Goal: Information Seeking & Learning: Find contact information

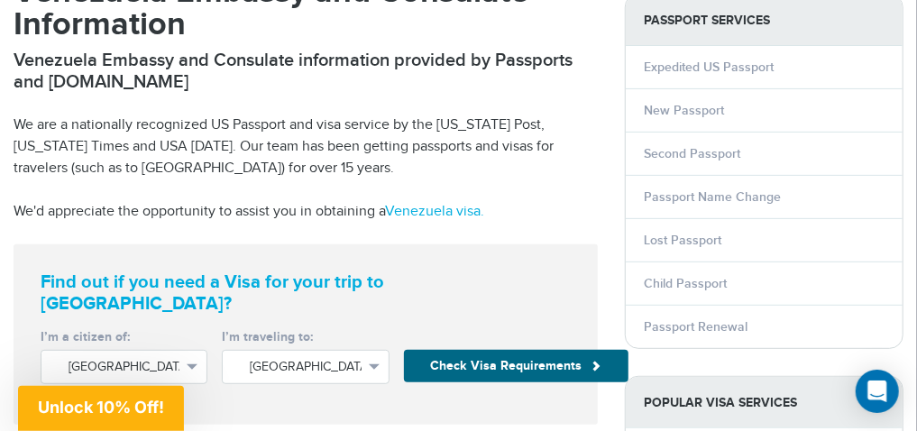
scroll to position [344, 0]
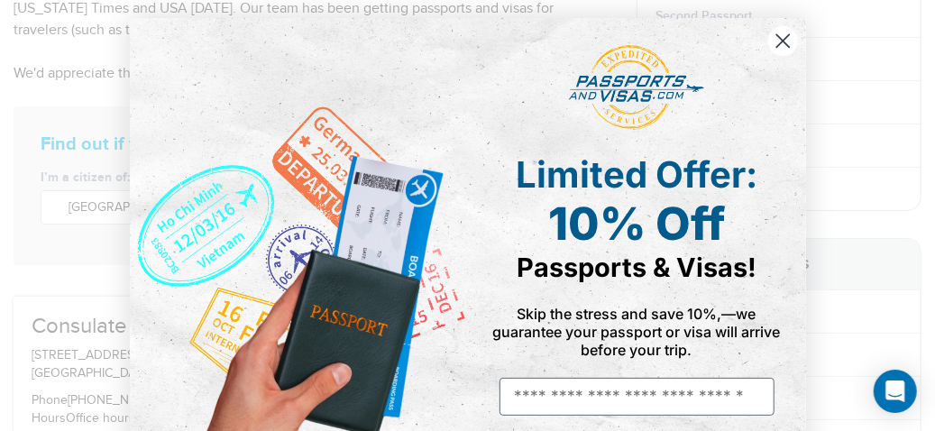
click at [687, 41] on circle "Close dialog" at bounding box center [782, 41] width 30 height 30
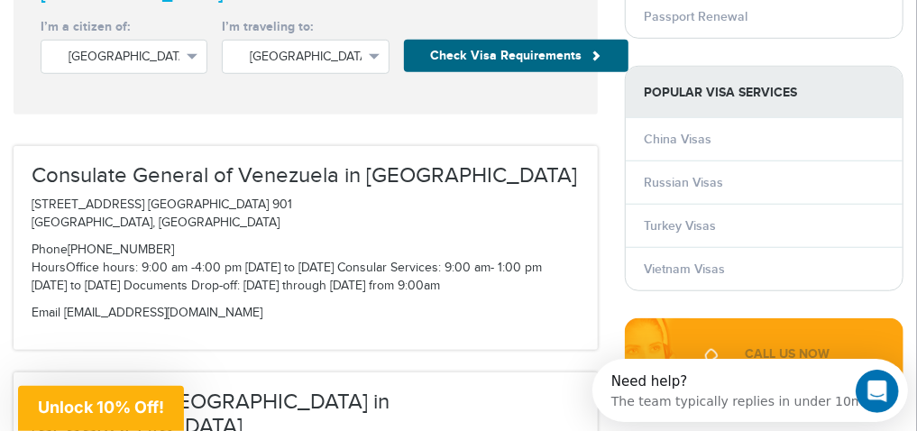
scroll to position [577, 0]
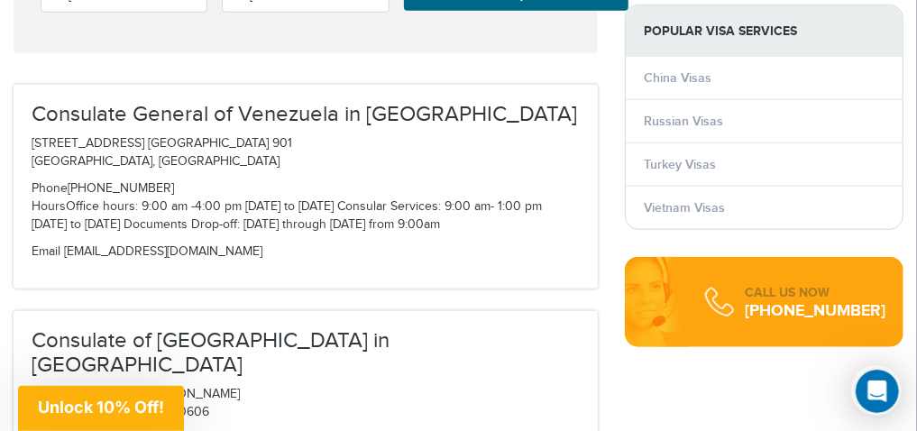
click at [564, 276] on div "Consulate General of Venezuela in [GEOGRAPHIC_DATA] [STREET_ADDRESS] [STREET_AD…" at bounding box center [305, 198] width 611 height 226
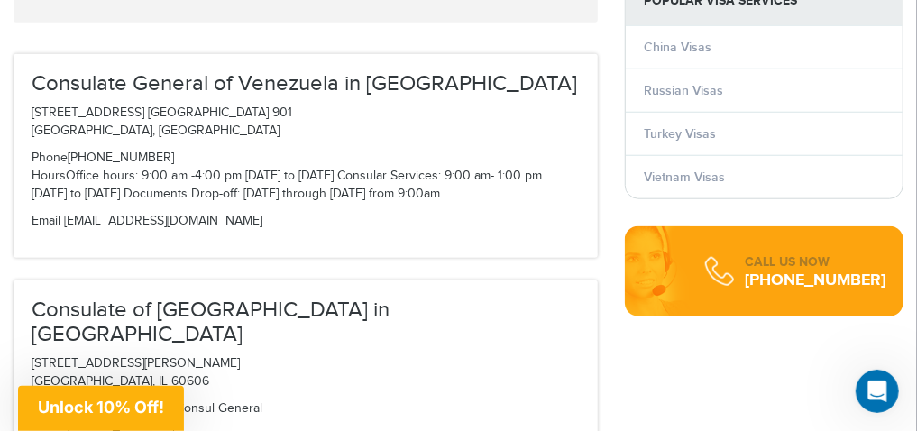
scroll to position [624, 0]
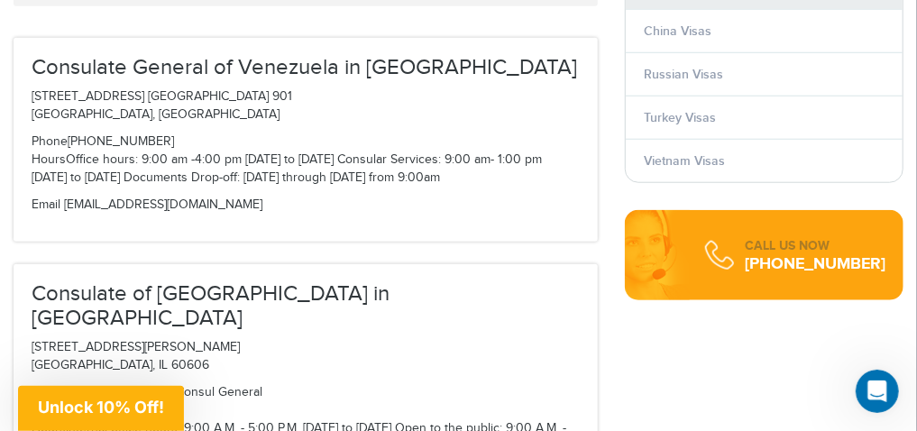
click at [390, 56] on h3 "Consulate General of Venezuela in [GEOGRAPHIC_DATA]" at bounding box center [306, 67] width 548 height 23
click at [501, 135] on p "Phone [PHONE_NUMBER] Hours Office hours: 9:00 am -4:00 pm [DATE] to [DATE] Cons…" at bounding box center [306, 160] width 548 height 54
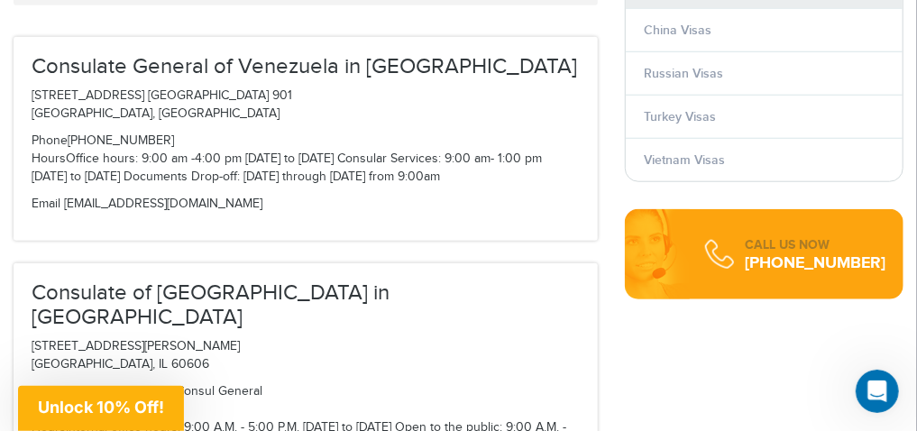
scroll to position [610, 0]
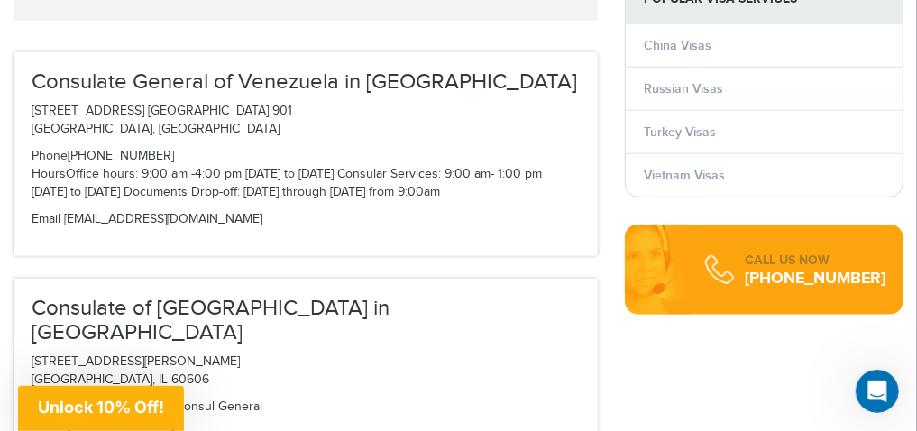
drag, startPoint x: 249, startPoint y: 170, endPoint x: 275, endPoint y: 157, distance: 29.0
click at [252, 170] on p "Phone [PHONE_NUMBER] Hours Office hours: 9:00 am -4:00 pm [DATE] to [DATE] Cons…" at bounding box center [306, 175] width 548 height 54
click at [438, 103] on p "[STREET_ADDRESS] [STREET_ADDRESS]" at bounding box center [306, 121] width 548 height 36
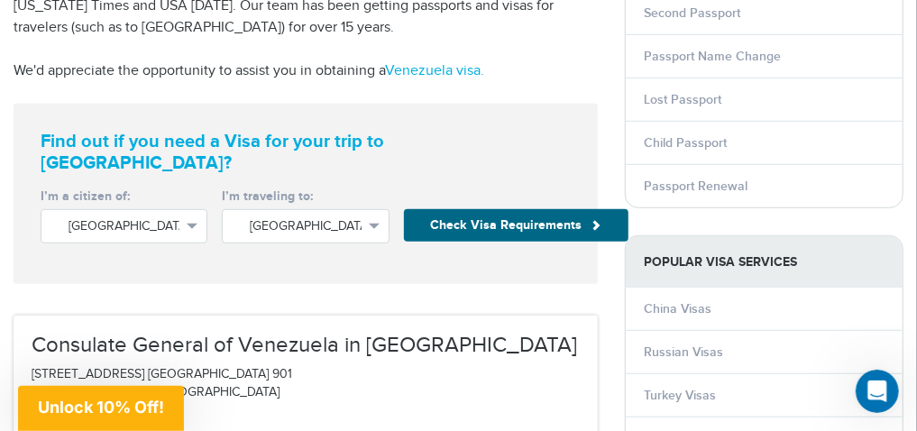
scroll to position [606, 0]
